Goal: Navigation & Orientation: Go to known website

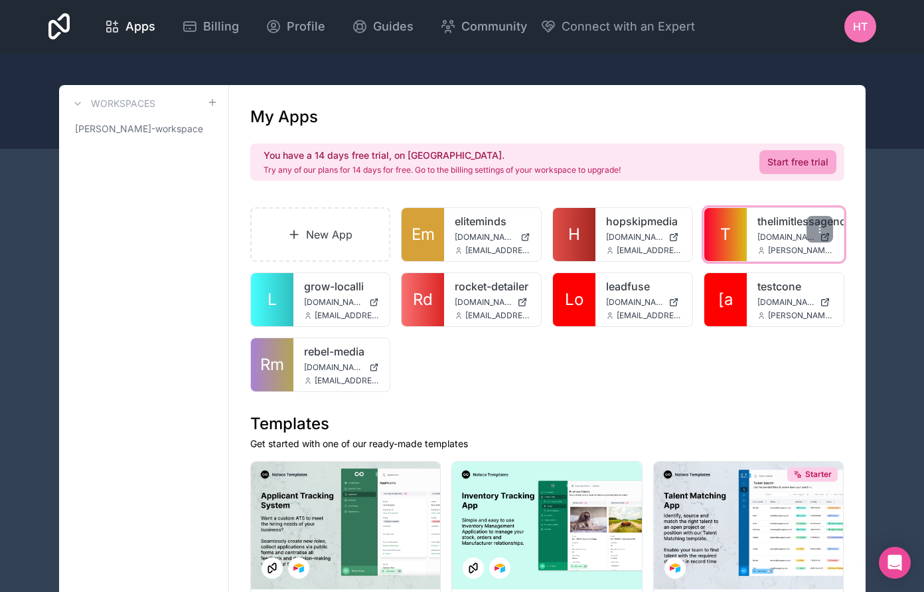
click at [763, 222] on link "thelimitlessagency" at bounding box center [795, 221] width 76 height 16
click at [783, 218] on link "thelimitlessagency" at bounding box center [795, 221] width 76 height 16
